Goal: Task Accomplishment & Management: Use online tool/utility

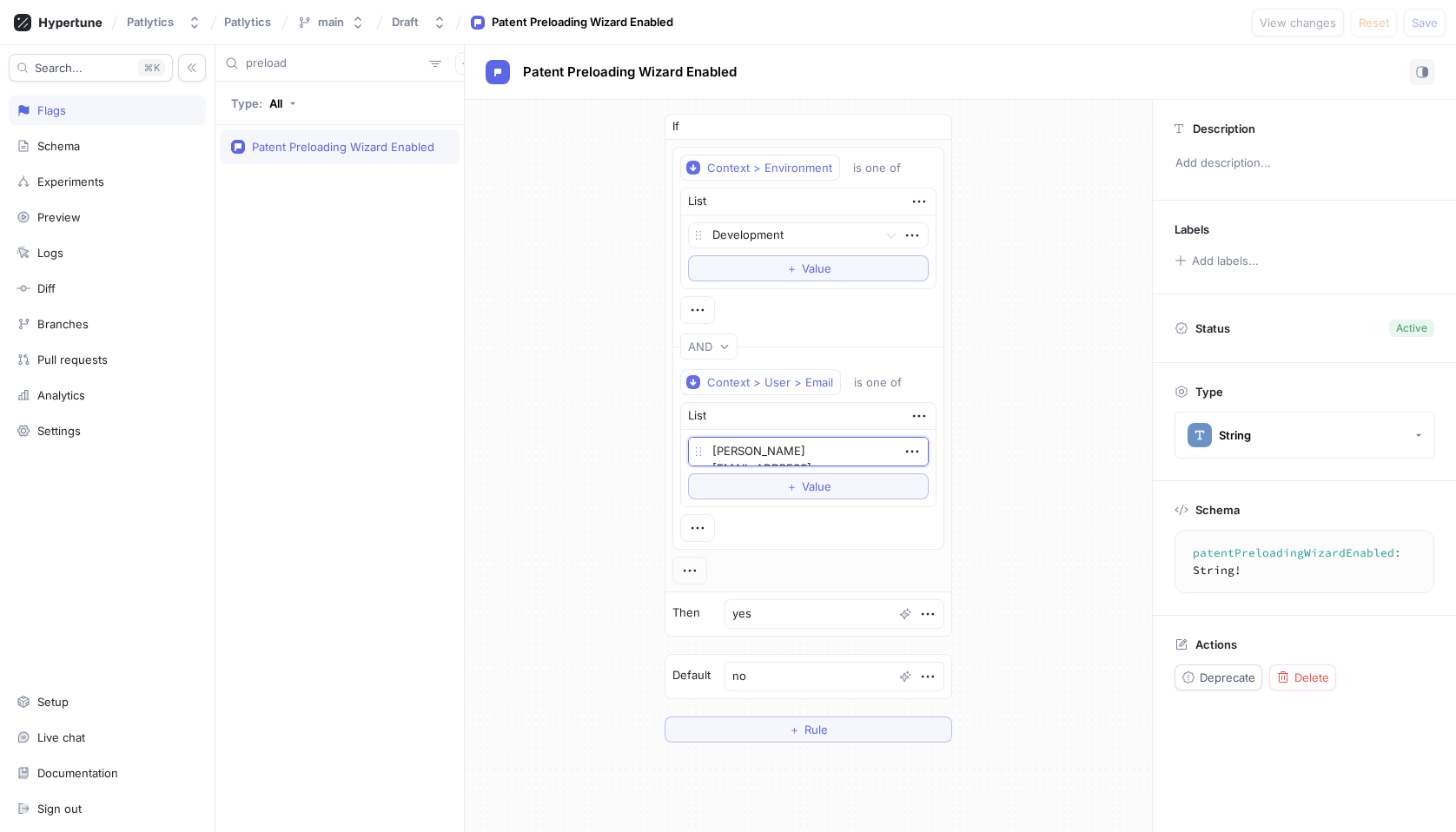
type textarea "[PERSON_NAME][EMAIL_ADDRESS][DOMAIN_NAME]"
type textarea "x"
type textarea "[PERSON_NAME].mao @[DOMAIN_NAME]"
type textarea "x"
type textarea "[PERSON_NAME][EMAIL_ADDRESS][DOMAIN_NAME]"
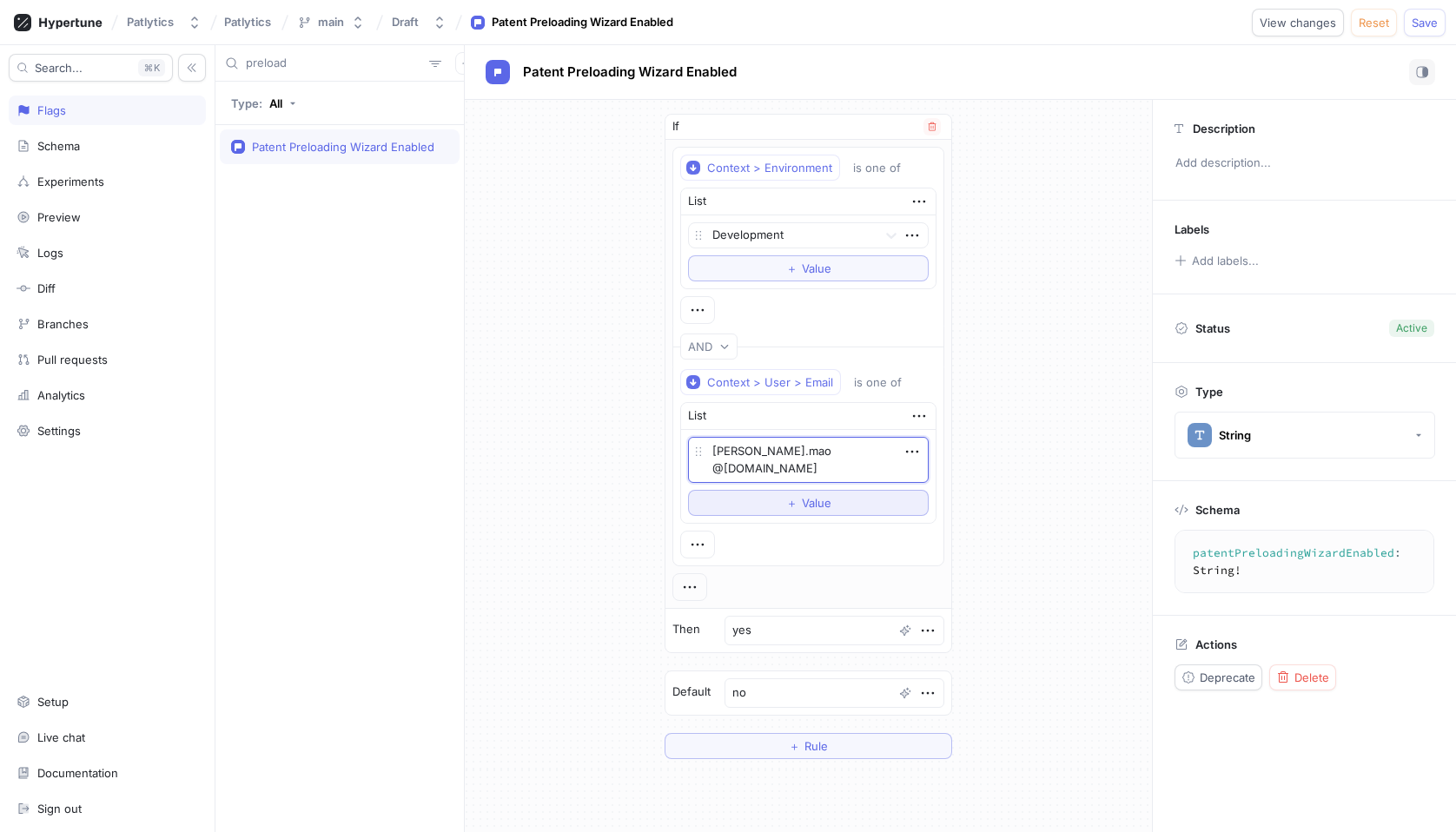
type textarea "x"
type textarea "[PERSON_NAME][EMAIL_ADDRESS][DOMAIN_NAME]"
type textarea "x"
click at [1017, 391] on div "If Context > Environment is one of List Development To pick up a draggable item…" at bounding box center [809, 428] width 687 height 656
click at [1423, 20] on span "Save" at bounding box center [1424, 22] width 26 height 10
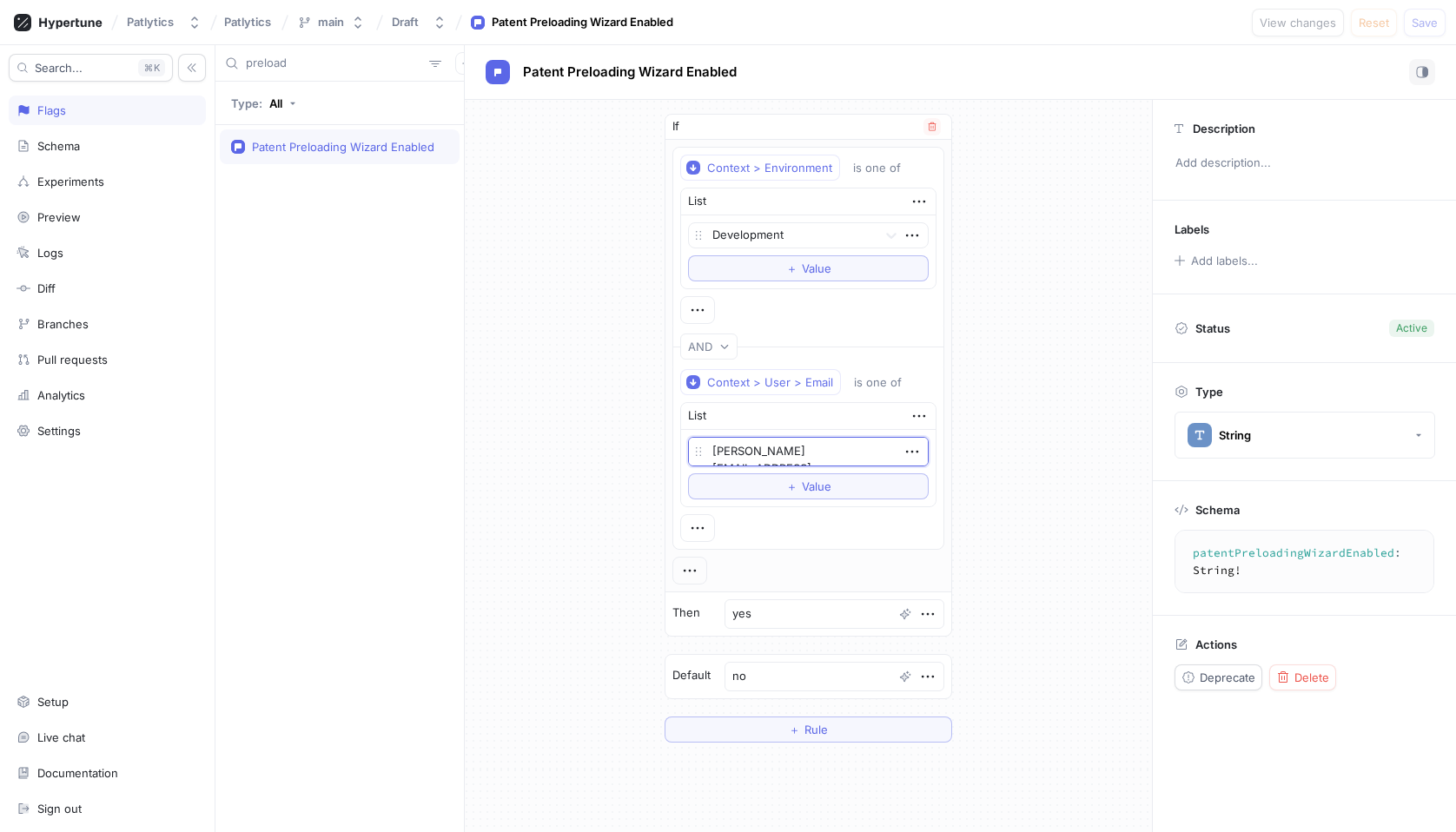
click at [790, 449] on textarea "[PERSON_NAME][EMAIL_ADDRESS][DOMAIN_NAME]" at bounding box center [808, 452] width 240 height 30
type textarea "x"
type textarea "[PERSON_NAME][EMAIL_ADDRESS][DOMAIN_NAME]"
click at [1031, 465] on div "If Context > Environment is one of List Development To pick up a draggable item…" at bounding box center [809, 428] width 687 height 656
click at [1421, 31] on button "Save" at bounding box center [1424, 22] width 42 height 28
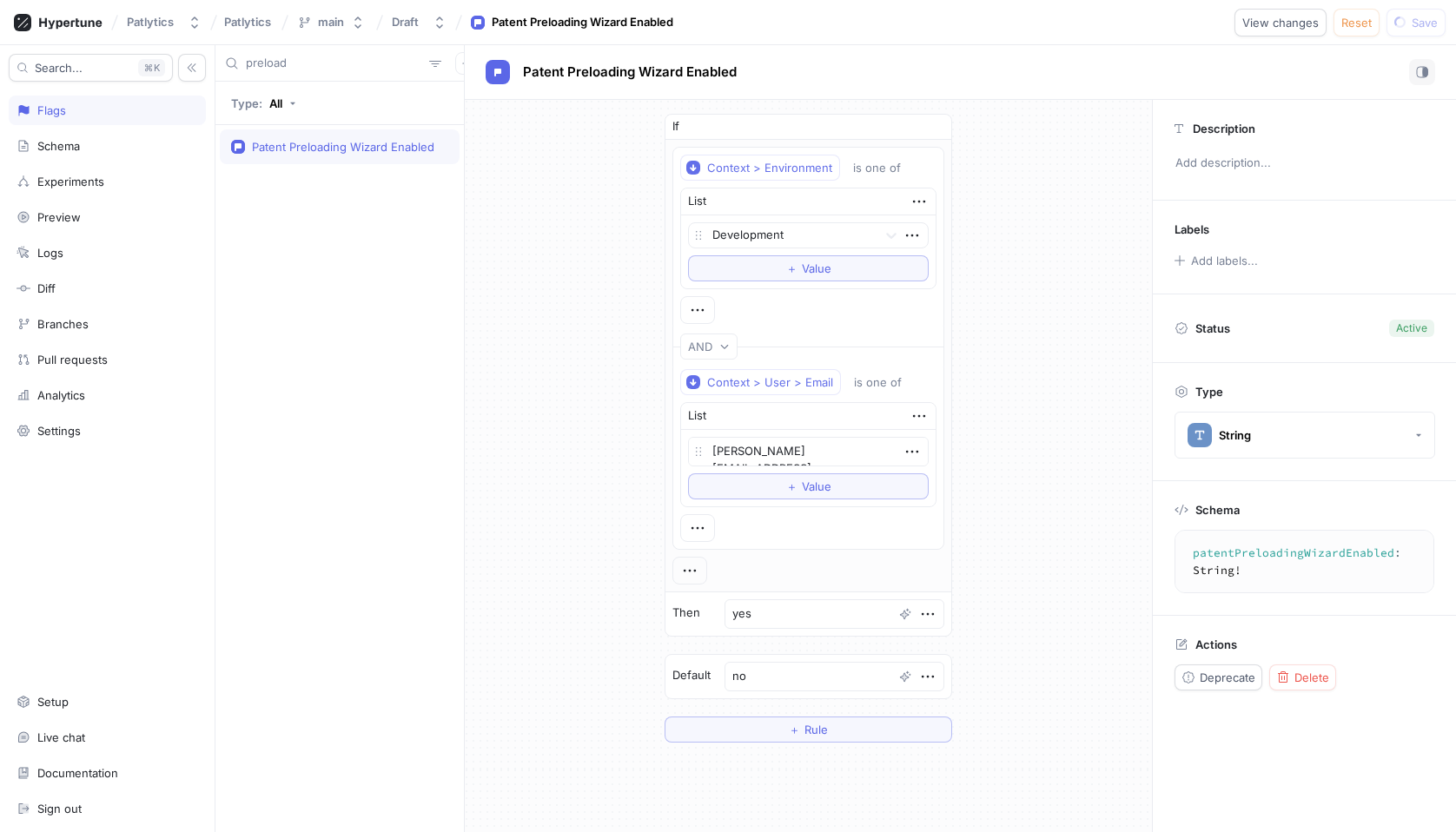
type textarea "x"
